Goal: Information Seeking & Learning: Learn about a topic

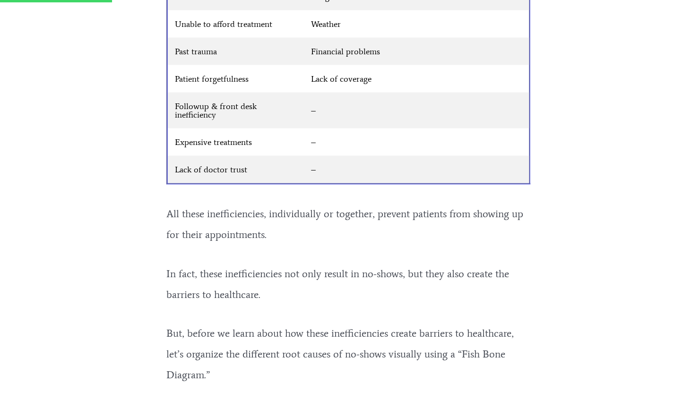
scroll to position [1124, 0]
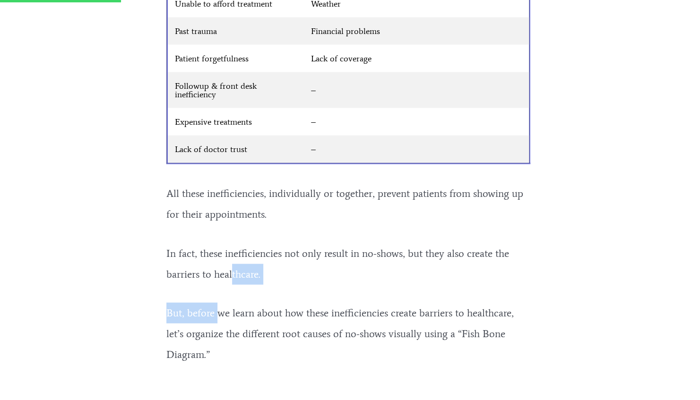
drag, startPoint x: 223, startPoint y: 343, endPoint x: 245, endPoint y: 253, distance: 92.1
click at [245, 253] on div "All these inefficiencies, individually or together, prevent patients from showi…" at bounding box center [348, 269] width 364 height 191
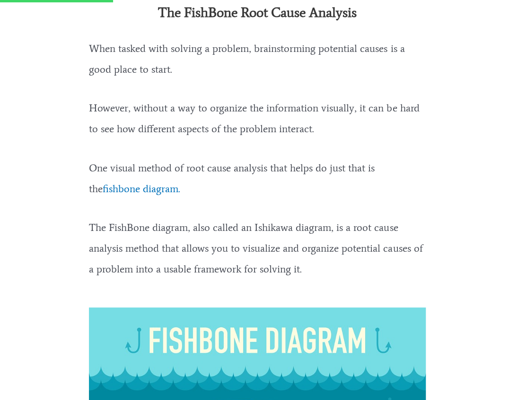
scroll to position [1431, 0]
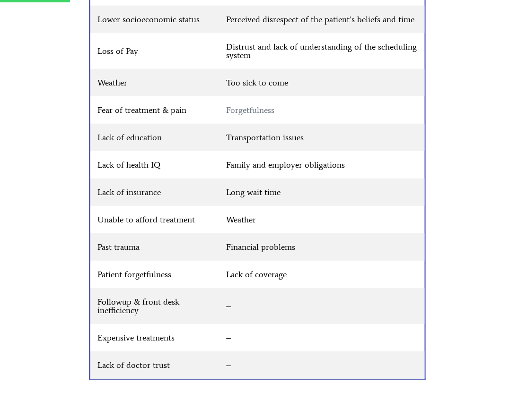
scroll to position [903, 0]
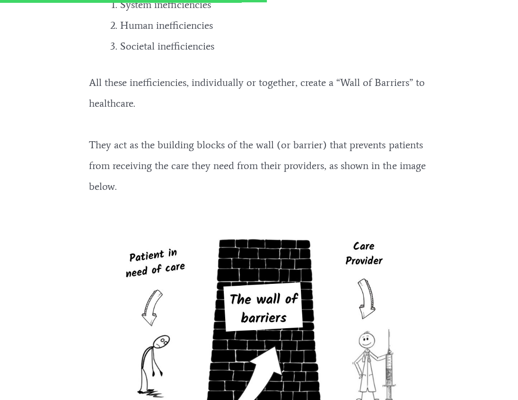
scroll to position [3507, 0]
